Goal: Transaction & Acquisition: Subscribe to service/newsletter

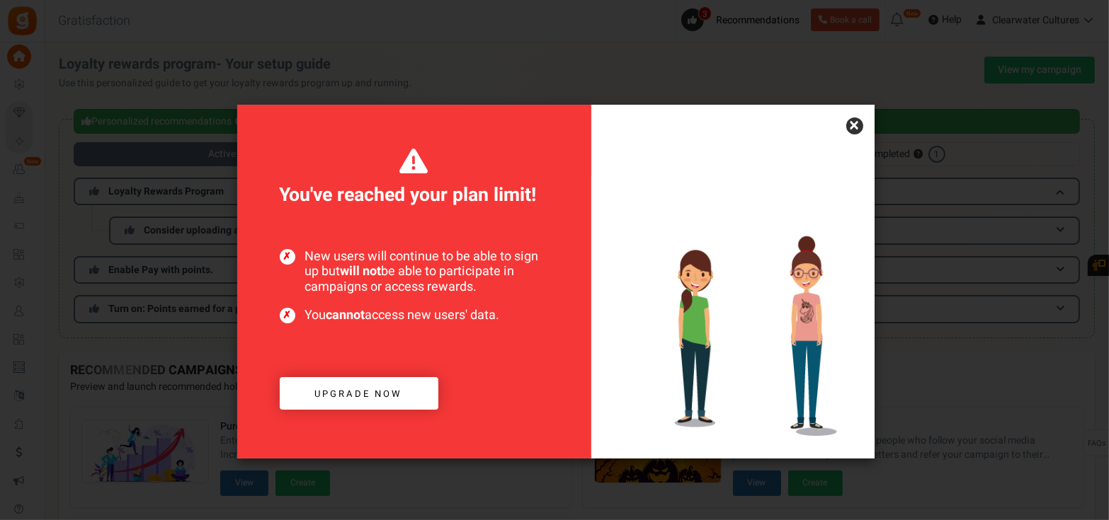
click at [851, 127] on link "×" at bounding box center [854, 126] width 17 height 17
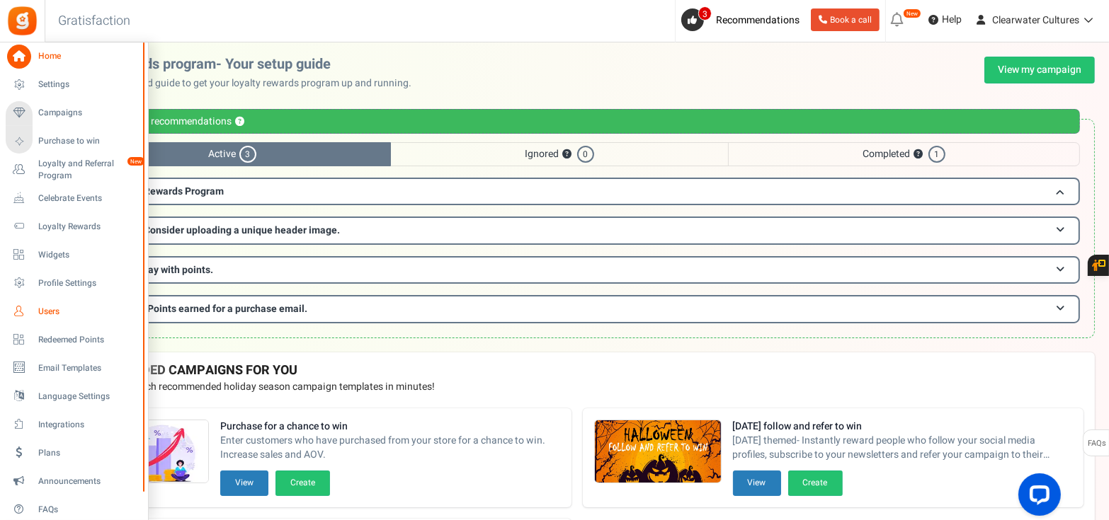
click at [44, 314] on span "Users" at bounding box center [87, 312] width 99 height 12
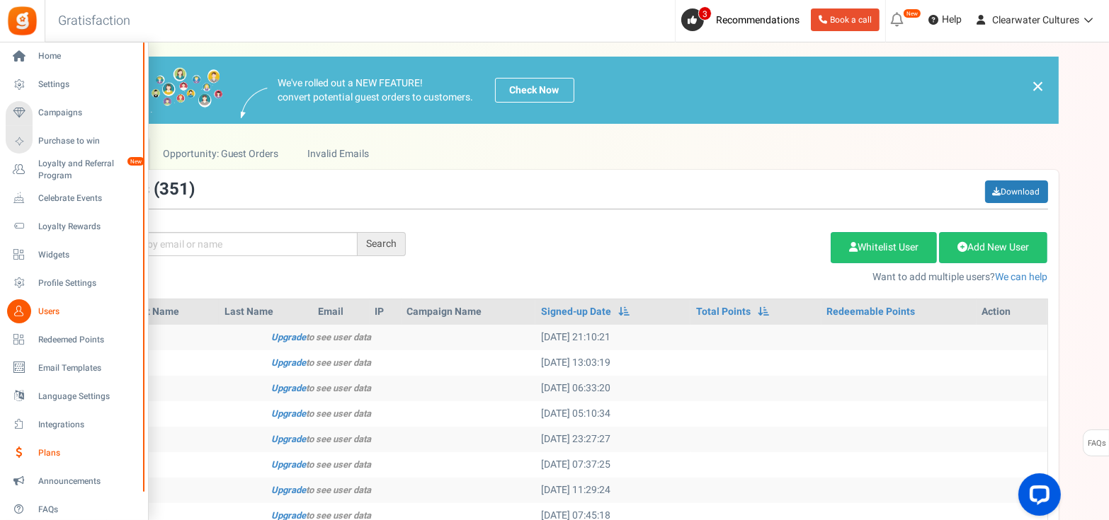
click at [45, 454] on span "Plans" at bounding box center [87, 453] width 99 height 12
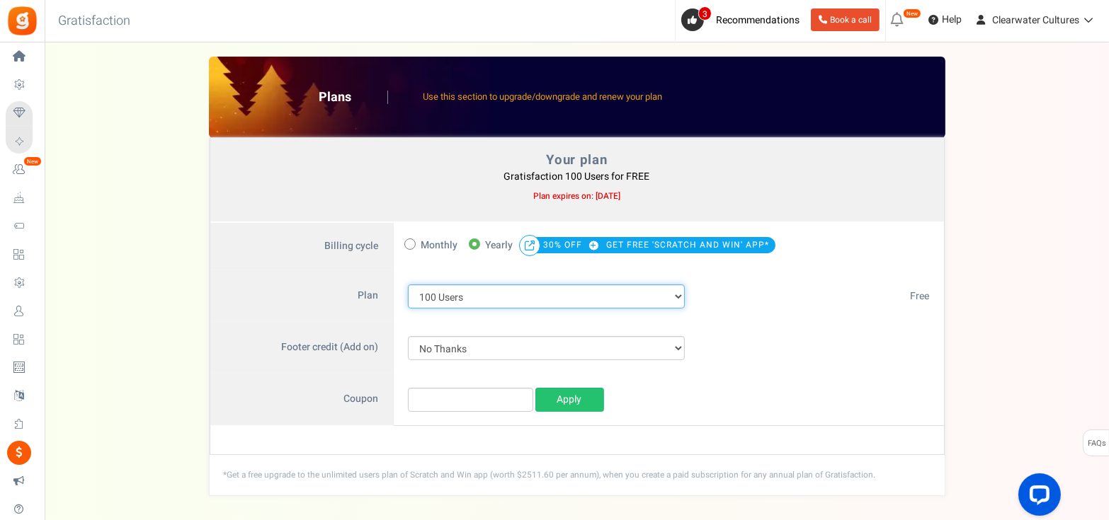
click at [484, 292] on select "100 Users 200 Users 500 Users 1000 Users 2000 Users 3000 Users 4000 Users 5000 …" at bounding box center [546, 297] width 277 height 24
click at [199, 287] on div "Your plan - Gratisfaction 100 Users : FREE Coupon [[]] Plans Use this section t…" at bounding box center [577, 277] width 1036 height 440
click at [439, 297] on select "100 Users 200 Users 500 Users 1000 Users 2000 Users 3000 Users 4000 Users 5000 …" at bounding box center [546, 297] width 277 height 24
click at [408, 285] on select "100 Users 200 Users 500 Users 1000 Users 2000 Users 3000 Users 4000 Users 5000 …" at bounding box center [546, 297] width 277 height 24
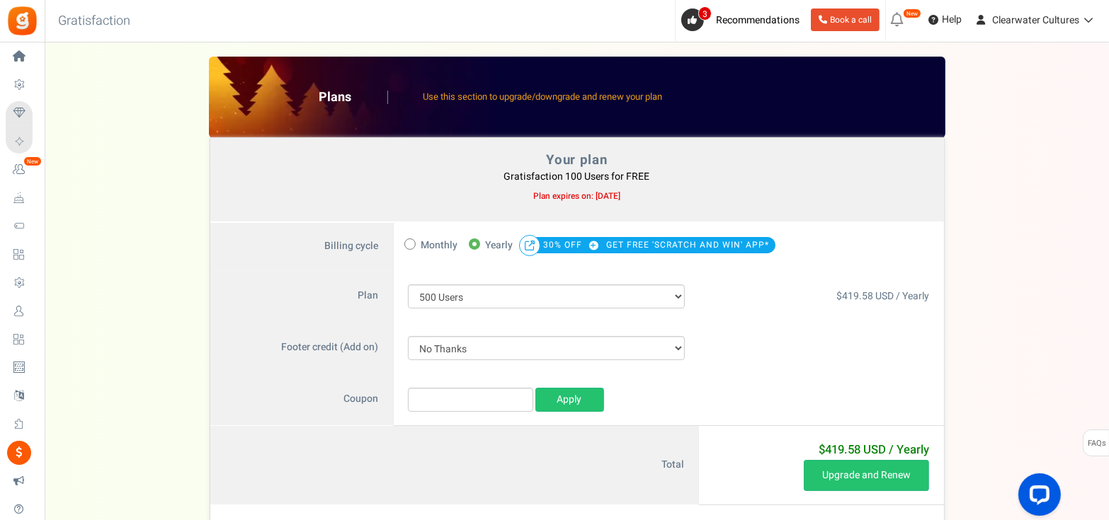
click at [867, 337] on div "$ 0 USD / Yearly" at bounding box center [821, 348] width 244 height 52
click at [514, 290] on select "100 Users 200 Users 500 Users 1000 Users 2000 Users 3000 Users 4000 Users 5000 …" at bounding box center [546, 297] width 277 height 24
click at [408, 285] on select "100 Users 200 Users 500 Users 1000 Users 2000 Users 3000 Users 4000 Users 5000 …" at bounding box center [546, 297] width 277 height 24
click at [585, 303] on select "100 Users 200 Users 500 Users 1000 Users 2000 Users 3000 Users 4000 Users 5000 …" at bounding box center [546, 297] width 277 height 24
click at [408, 285] on select "100 Users 200 Users 500 Users 1000 Users 2000 Users 3000 Users 4000 Users 5000 …" at bounding box center [546, 297] width 277 height 24
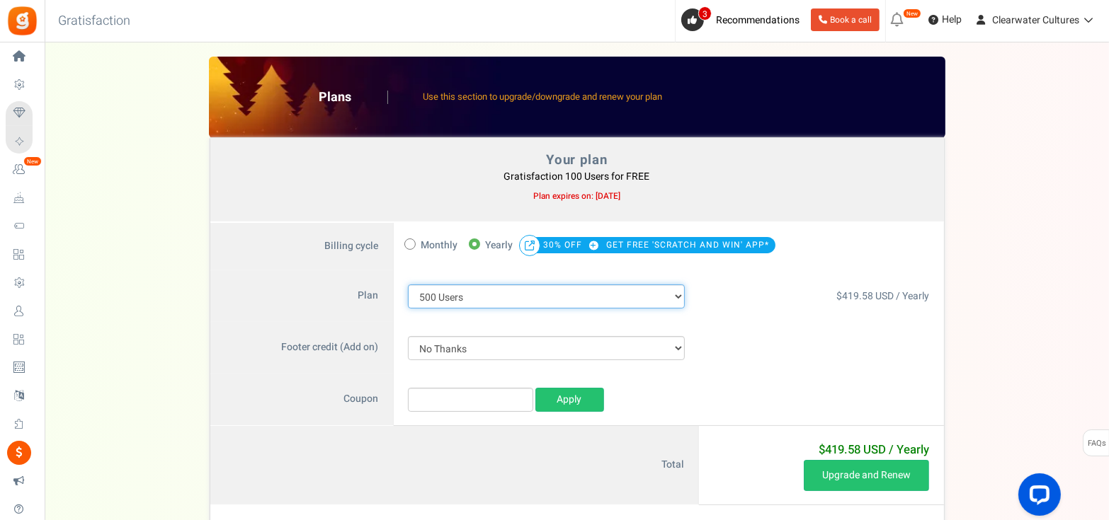
click at [614, 293] on select "100 Users 200 Users 500 Users 1000 Users 2000 Users 3000 Users 4000 Users 5000 …" at bounding box center [546, 297] width 277 height 24
click at [408, 285] on select "100 Users 200 Users 500 Users 1000 Users 2000 Users 3000 Users 4000 Users 5000 …" at bounding box center [546, 297] width 277 height 24
click at [466, 301] on select "100 Users 200 Users 500 Users 1000 Users 2000 Users 3000 Users 4000 Users 5000 …" at bounding box center [546, 297] width 277 height 24
select select "711"
click at [408, 285] on select "100 Users 200 Users 500 Users 1000 Users 2000 Users 3000 Users 4000 Users 5000 …" at bounding box center [546, 297] width 277 height 24
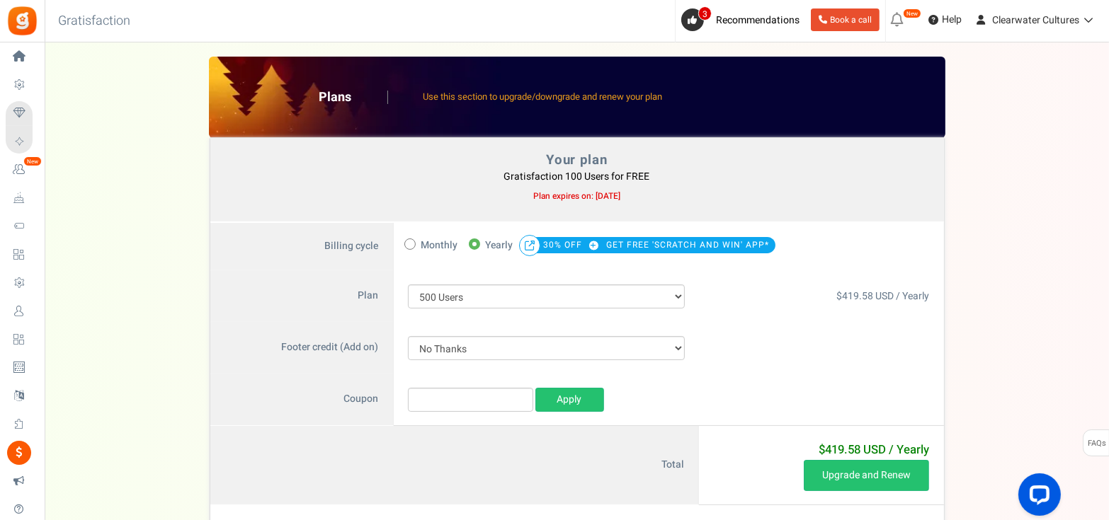
click at [985, 245] on div "Your plan - Gratisfaction 100 Users : FREE Coupon [[]] Plans Use this section t…" at bounding box center [577, 316] width 1036 height 519
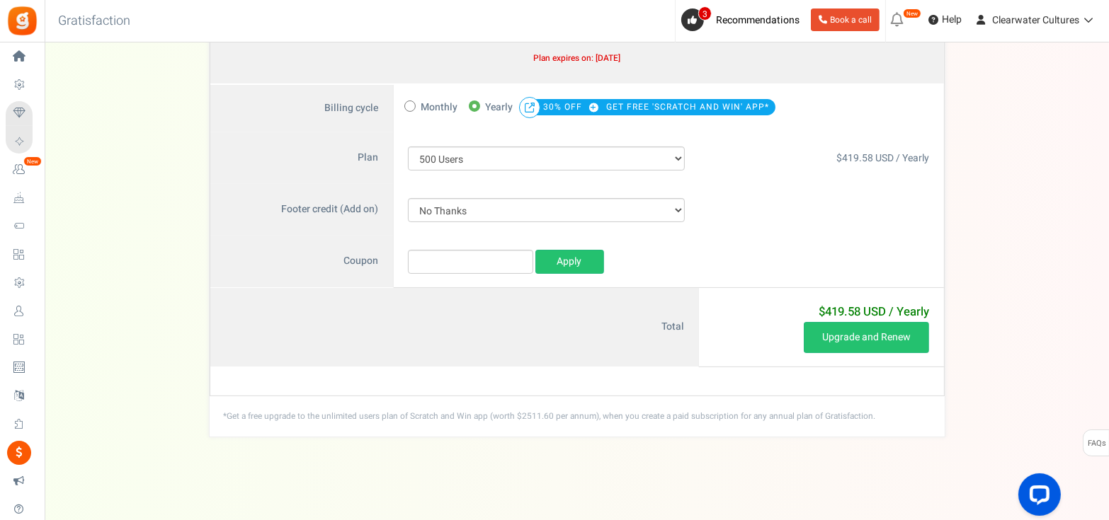
scroll to position [139, 0]
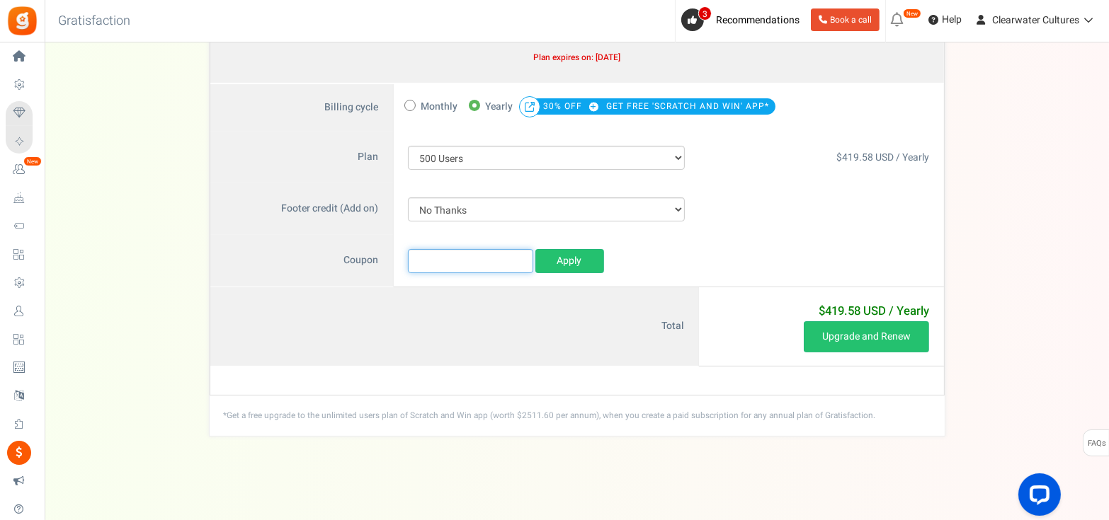
click at [477, 270] on input "text" at bounding box center [470, 261] width 125 height 24
paste input "Clearwater500"
type input "Clearwater500"
click at [566, 262] on link "Apply" at bounding box center [569, 261] width 69 height 24
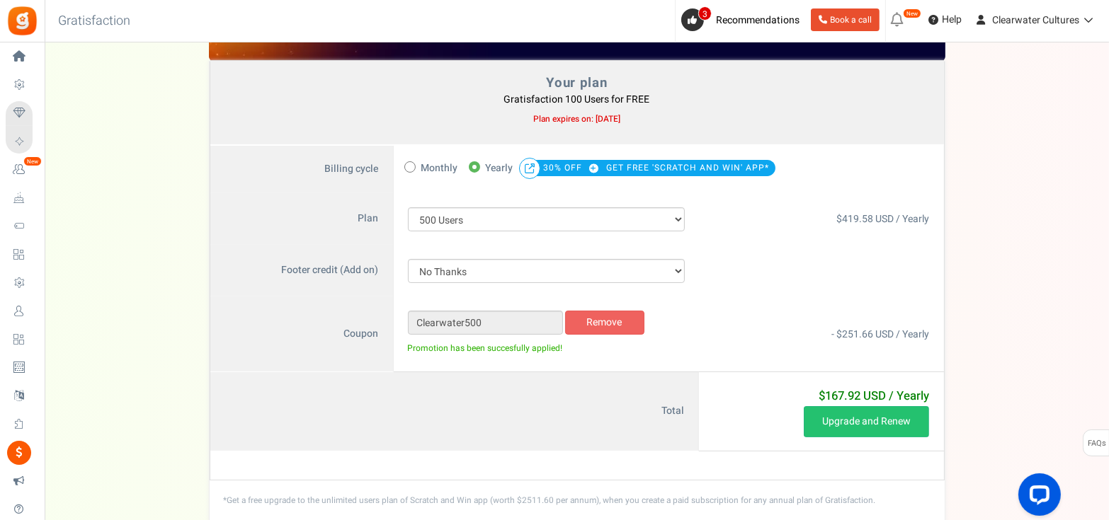
scroll to position [50, 0]
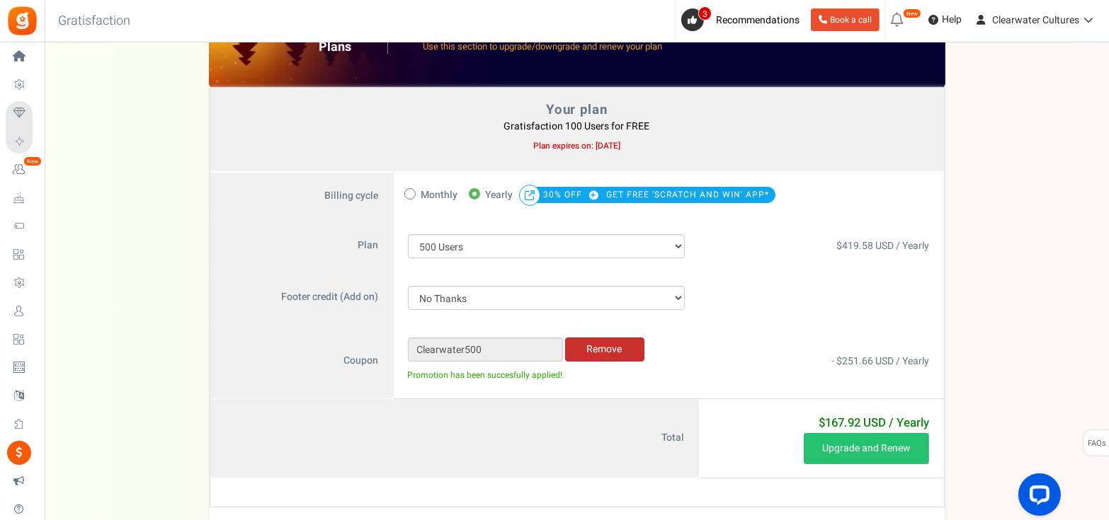
drag, startPoint x: 615, startPoint y: 347, endPoint x: 634, endPoint y: 336, distance: 22.2
click at [615, 347] on link "Remove" at bounding box center [604, 350] width 79 height 24
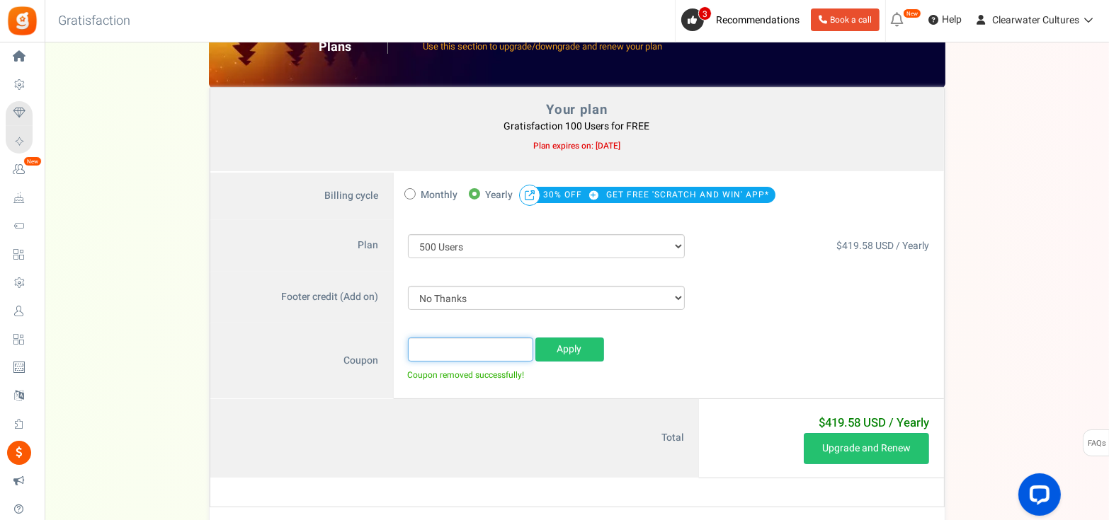
click at [504, 338] on input "text" at bounding box center [470, 350] width 125 height 24
paste input "Clearwater500"
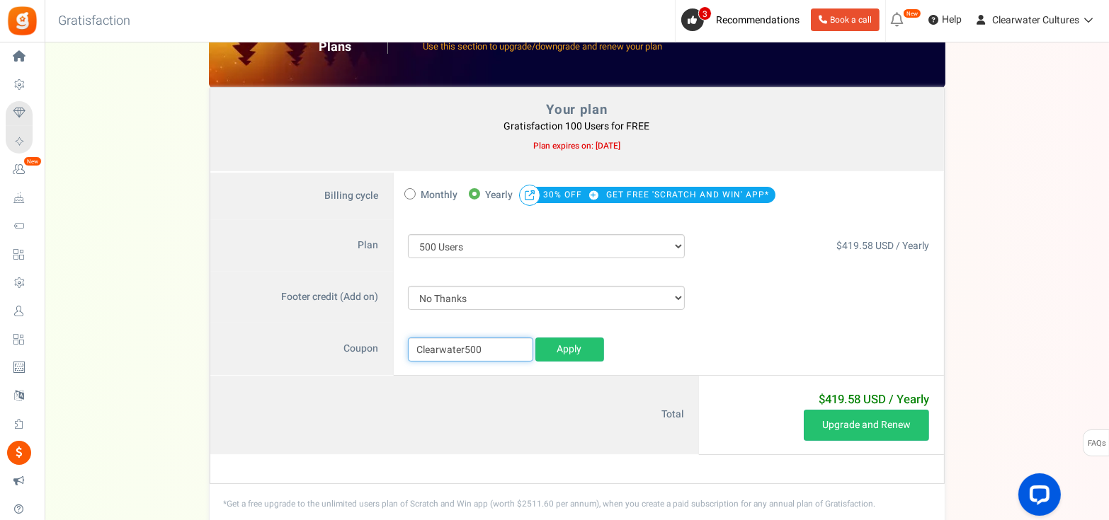
type input "Clearwater500"
click at [579, 346] on link "Apply" at bounding box center [569, 350] width 69 height 24
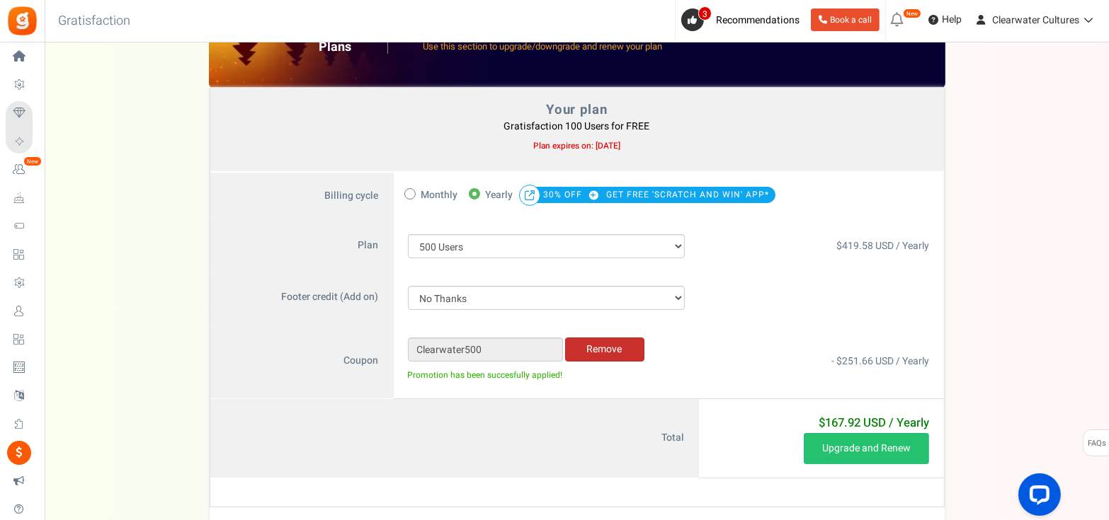
click at [614, 360] on link "Remove" at bounding box center [604, 350] width 79 height 24
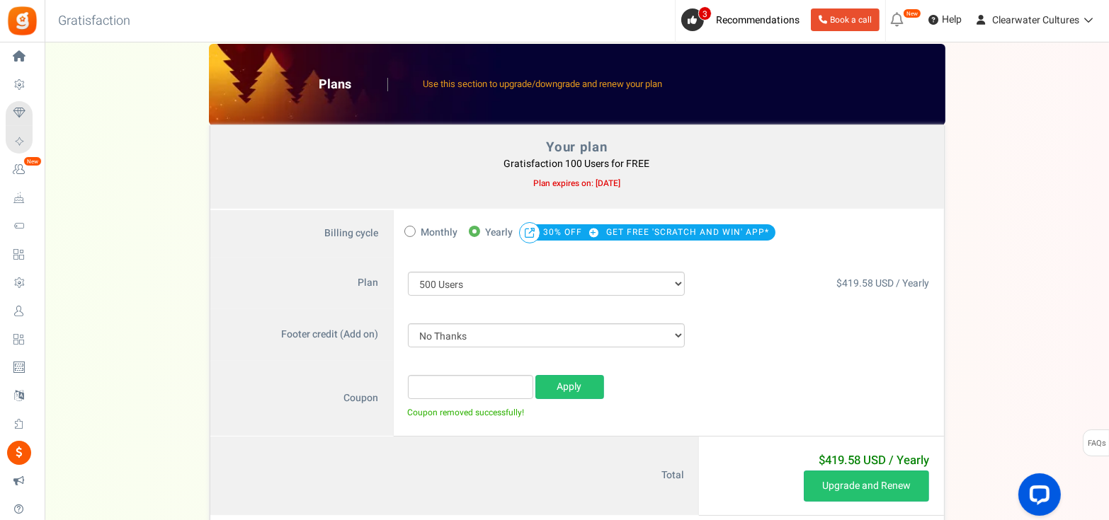
scroll to position [0, 0]
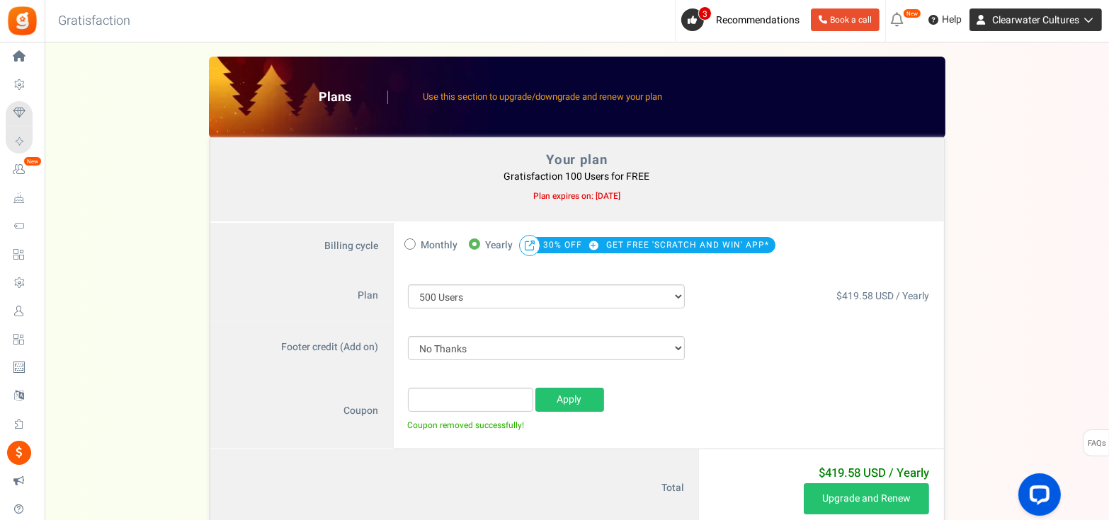
click at [1072, 19] on span "Clearwater Cultures" at bounding box center [1035, 20] width 87 height 15
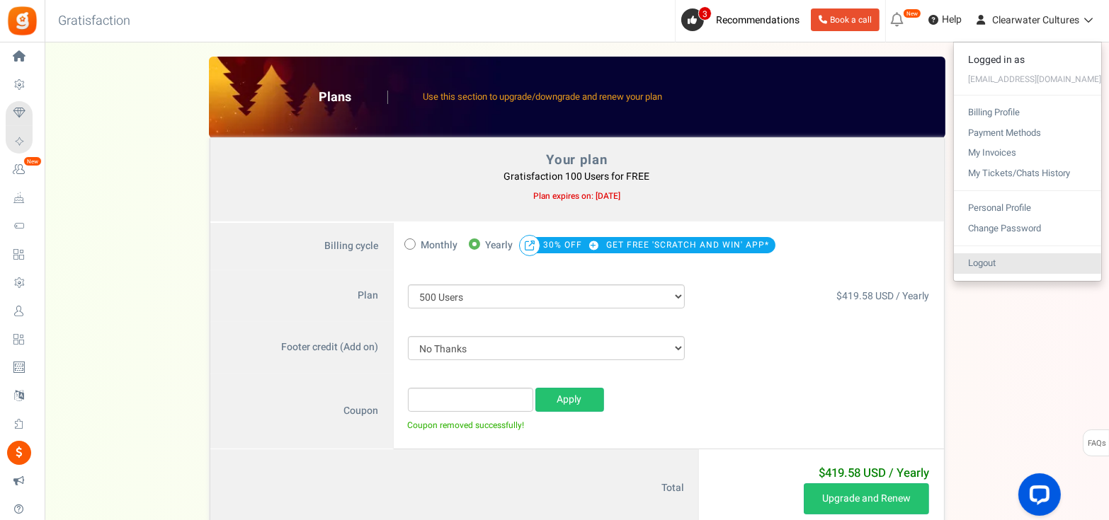
click at [1000, 266] on link "Logout" at bounding box center [1026, 263] width 147 height 21
